Goal: Task Accomplishment & Management: Use online tool/utility

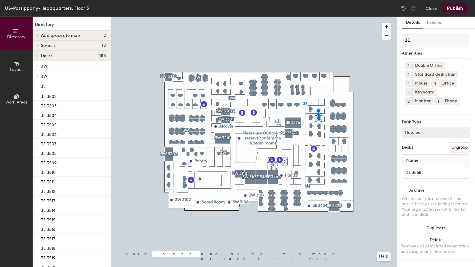
click at [421, 132] on button "Hoteled" at bounding box center [435, 132] width 68 height 11
click at [416, 149] on div "Assigned" at bounding box center [431, 150] width 59 height 9
click at [456, 7] on button "Publish" at bounding box center [454, 8] width 23 height 9
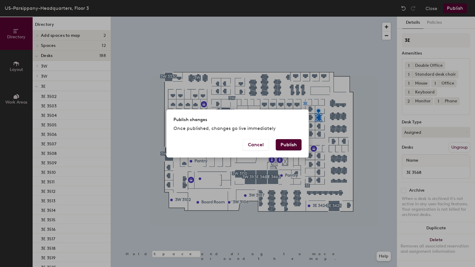
click at [294, 140] on button "Publish" at bounding box center [288, 144] width 26 height 11
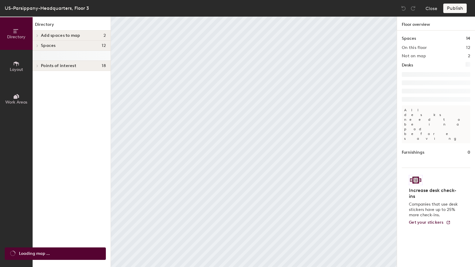
click at [17, 68] on span "Layout" at bounding box center [16, 69] width 13 height 5
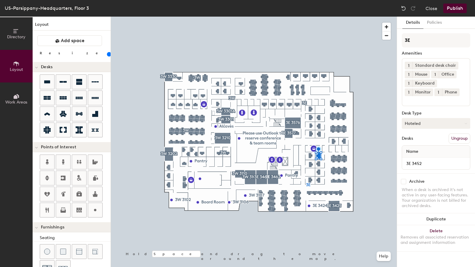
click at [430, 124] on button "Hoteled" at bounding box center [435, 123] width 68 height 11
click at [420, 141] on div "Assigned" at bounding box center [431, 141] width 59 height 9
click at [459, 8] on button "Publish" at bounding box center [454, 8] width 23 height 9
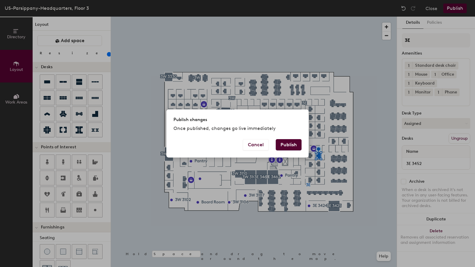
click at [290, 143] on button "Publish" at bounding box center [288, 144] width 26 height 11
type input "20"
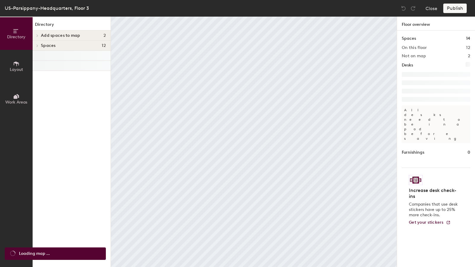
click at [14, 64] on icon at bounding box center [16, 63] width 7 height 7
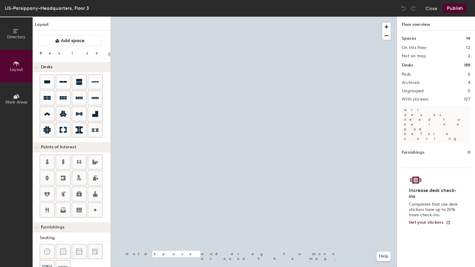
type input "20"
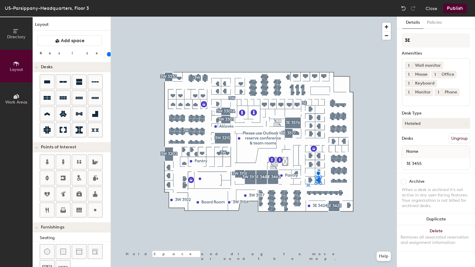
click at [440, 124] on button "Hoteled" at bounding box center [435, 123] width 68 height 11
click at [422, 141] on div "Assigned" at bounding box center [431, 141] width 59 height 9
click at [459, 8] on button "Publish" at bounding box center [454, 8] width 23 height 9
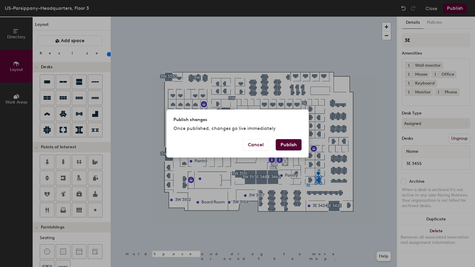
click at [286, 146] on button "Publish" at bounding box center [288, 144] width 26 height 11
type input "20"
